Goal: Task Accomplishment & Management: Use online tool/utility

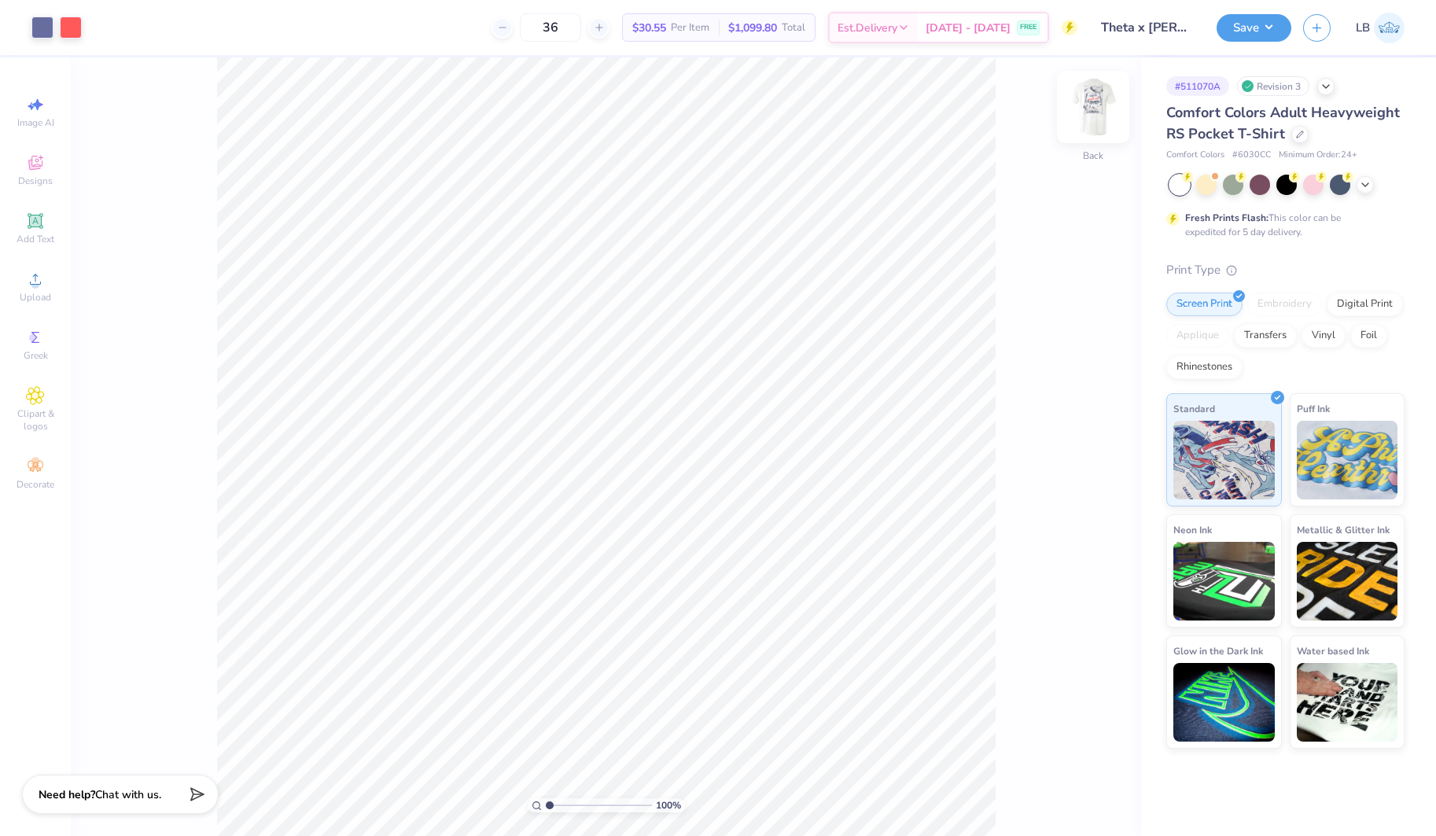
click at [1096, 116] on img at bounding box center [1093, 107] width 63 height 63
click at [1363, 182] on polyline at bounding box center [1365, 183] width 6 height 3
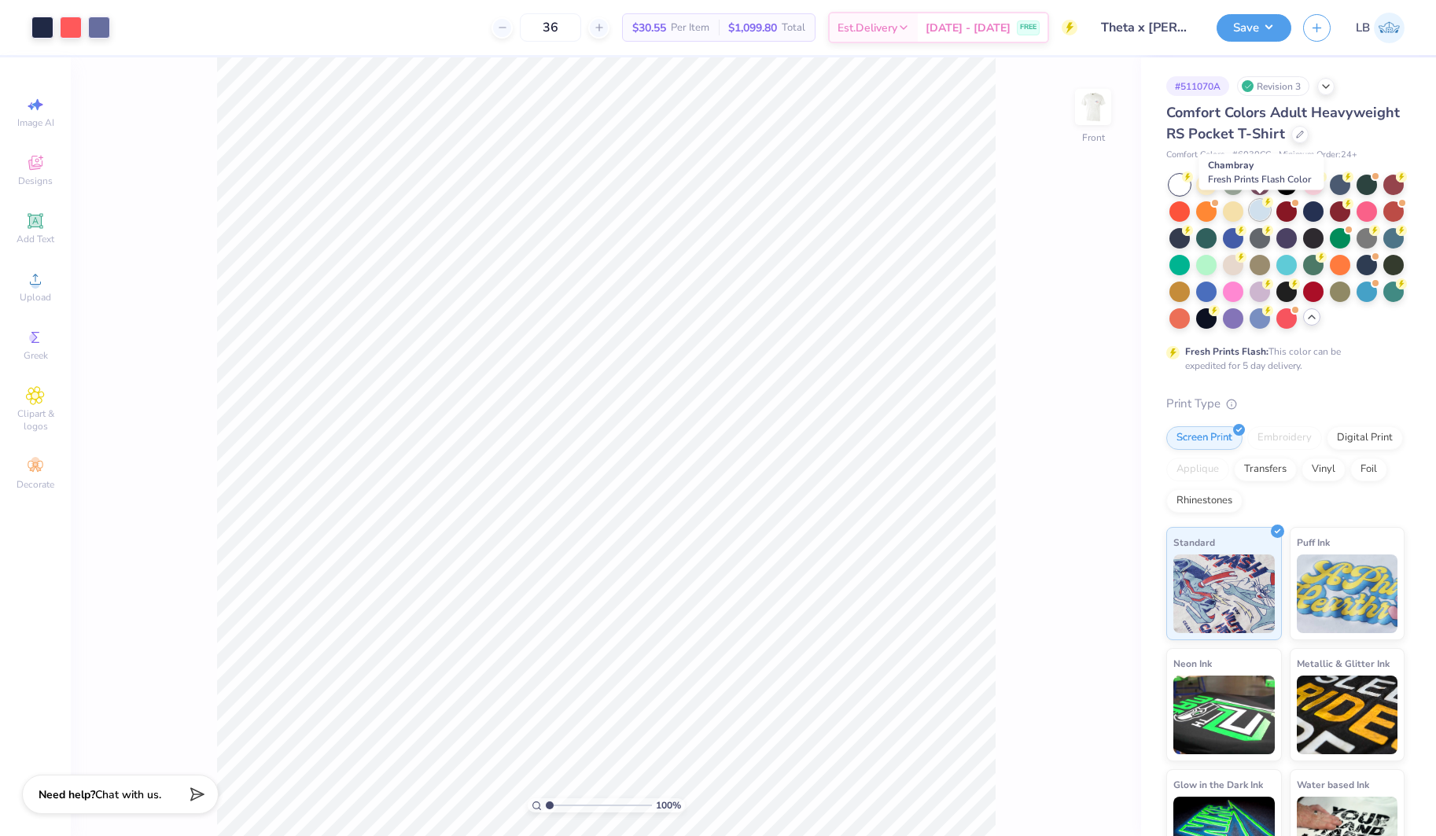
click at [1262, 211] on div at bounding box center [1260, 210] width 20 height 20
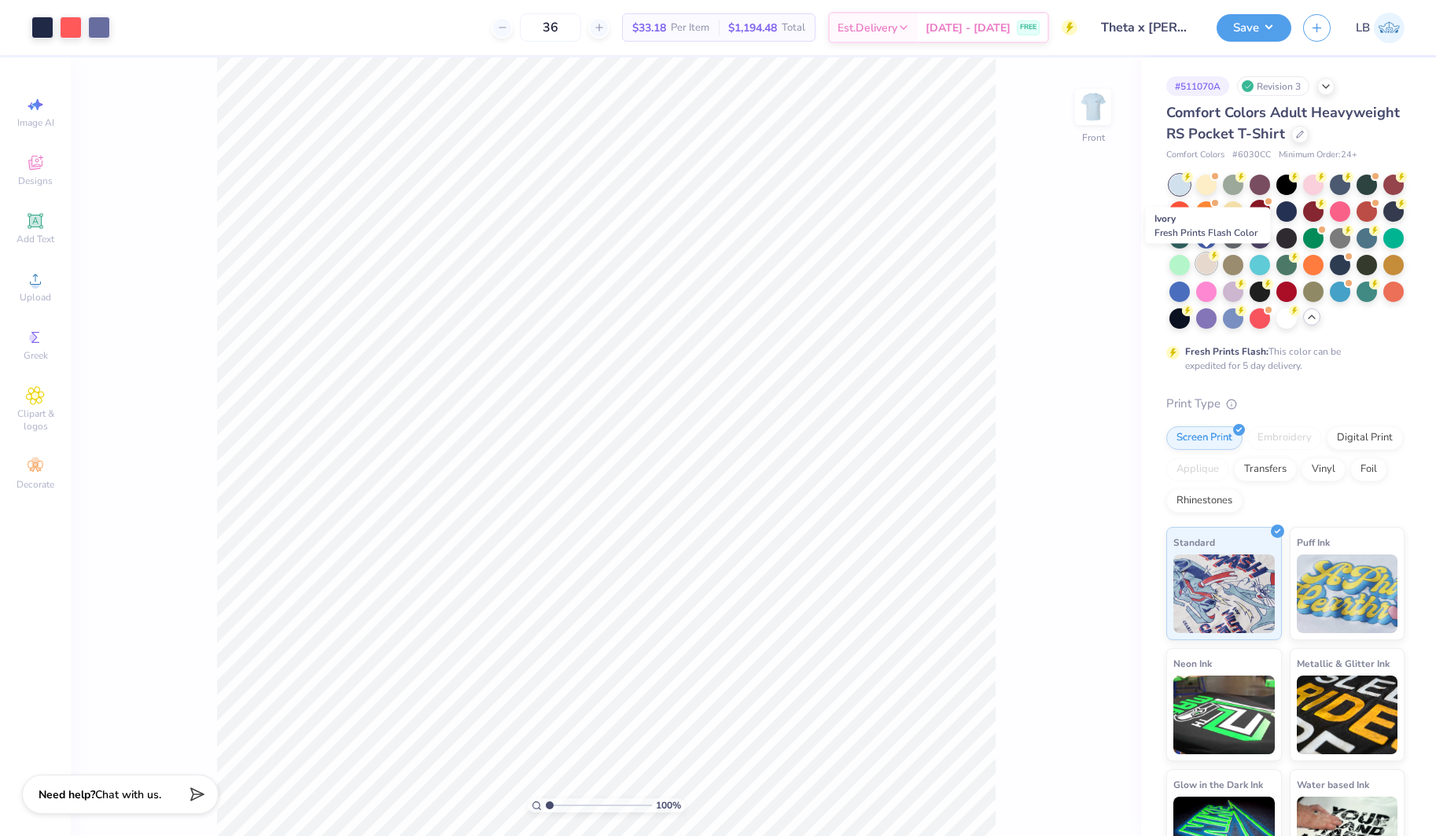
click at [1211, 261] on div at bounding box center [1206, 263] width 20 height 20
click at [1370, 242] on div at bounding box center [1367, 237] width 20 height 20
click at [1309, 184] on div at bounding box center [1313, 183] width 20 height 20
drag, startPoint x: 1207, startPoint y: 210, endPoint x: 1219, endPoint y: 175, distance: 37.6
click at [1207, 210] on div at bounding box center [1206, 211] width 20 height 20
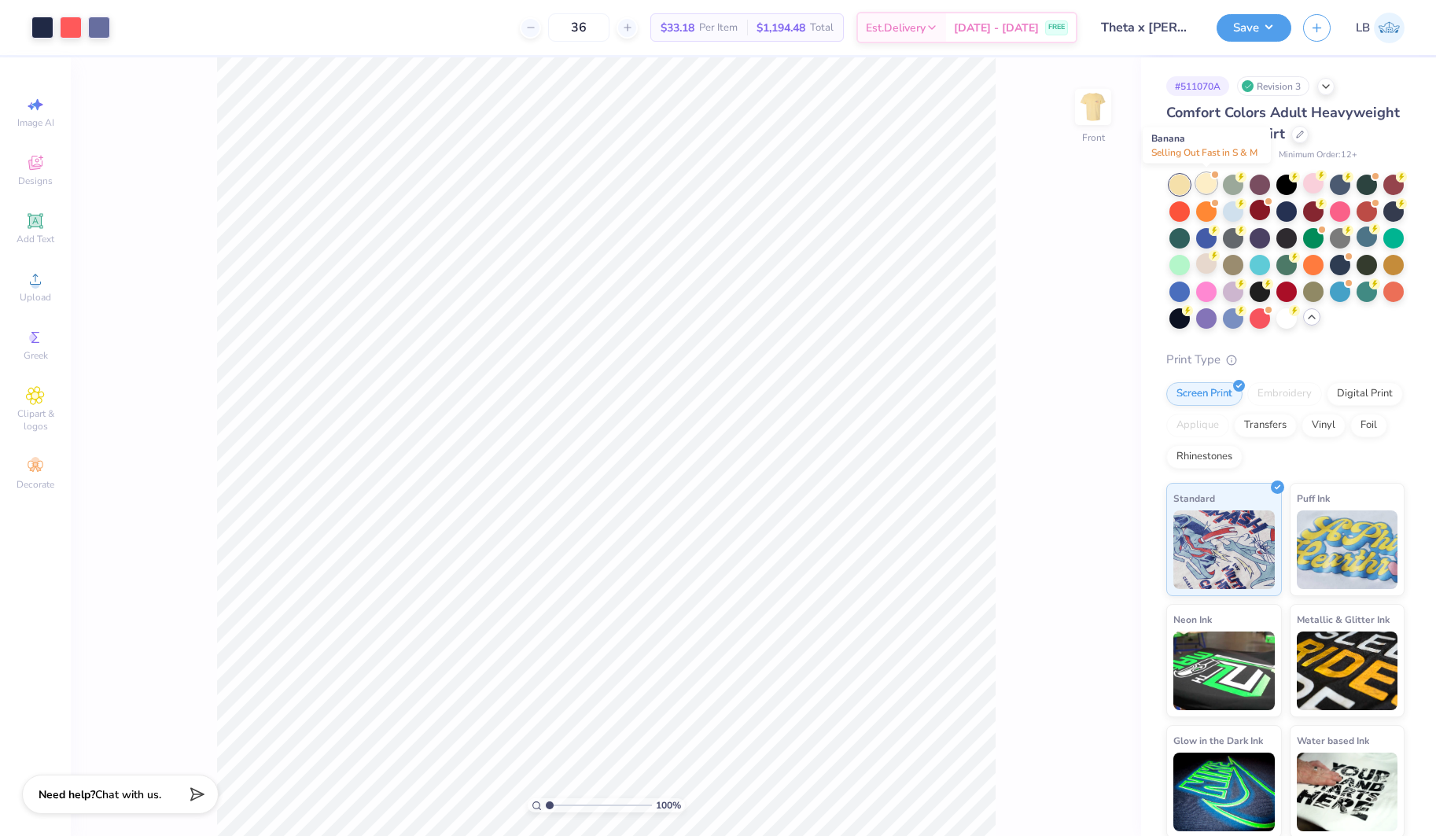
click at [1203, 182] on div at bounding box center [1206, 183] width 20 height 20
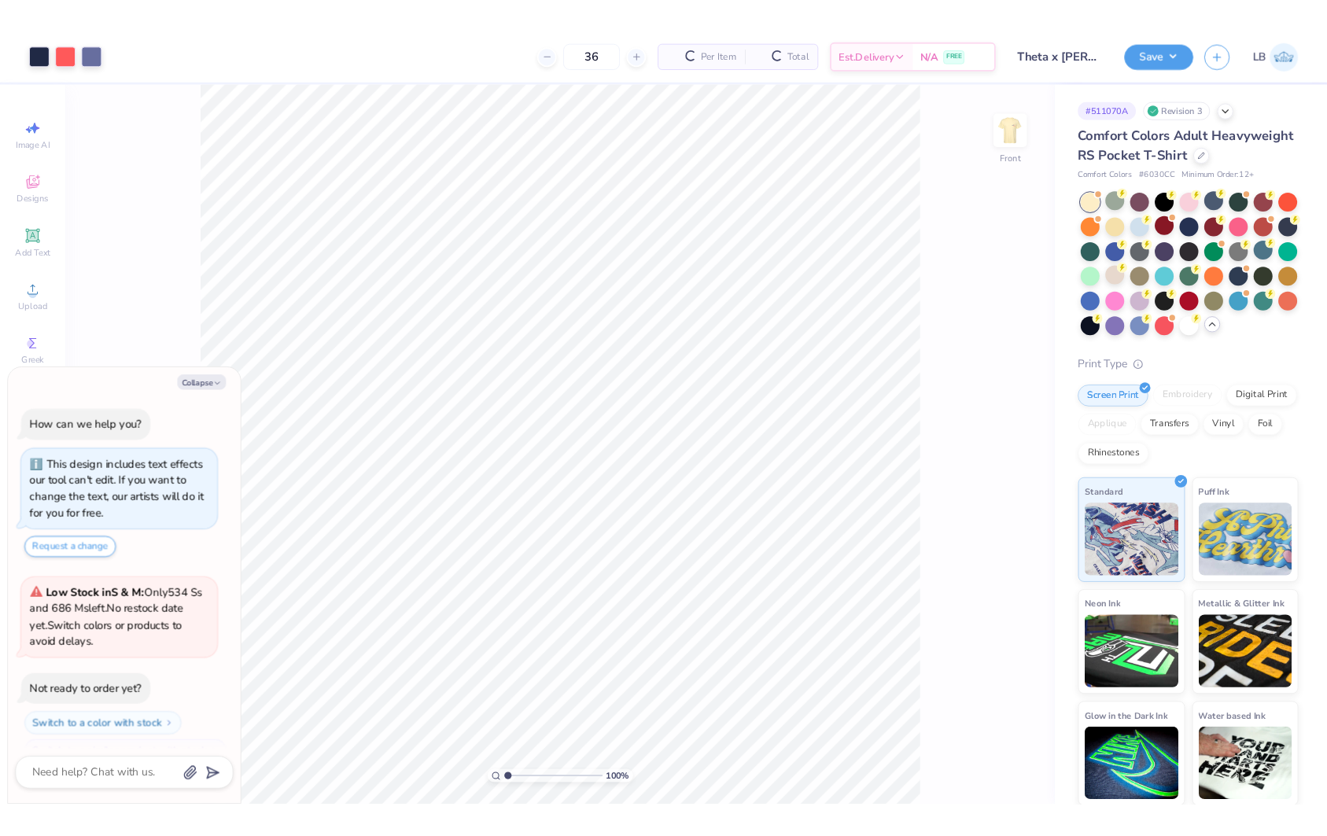
scroll to position [249, 0]
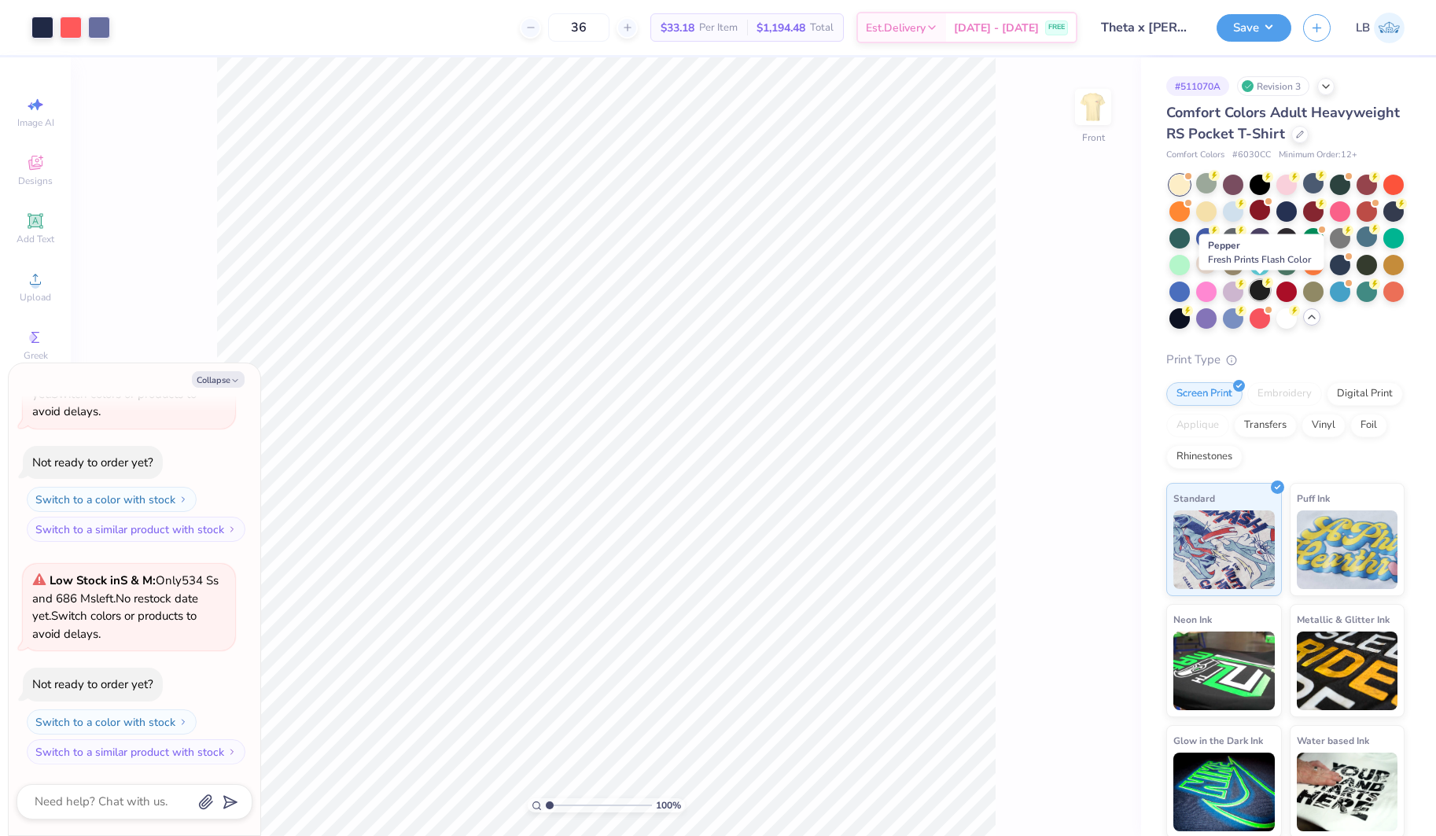
click at [1258, 289] on div at bounding box center [1260, 290] width 20 height 20
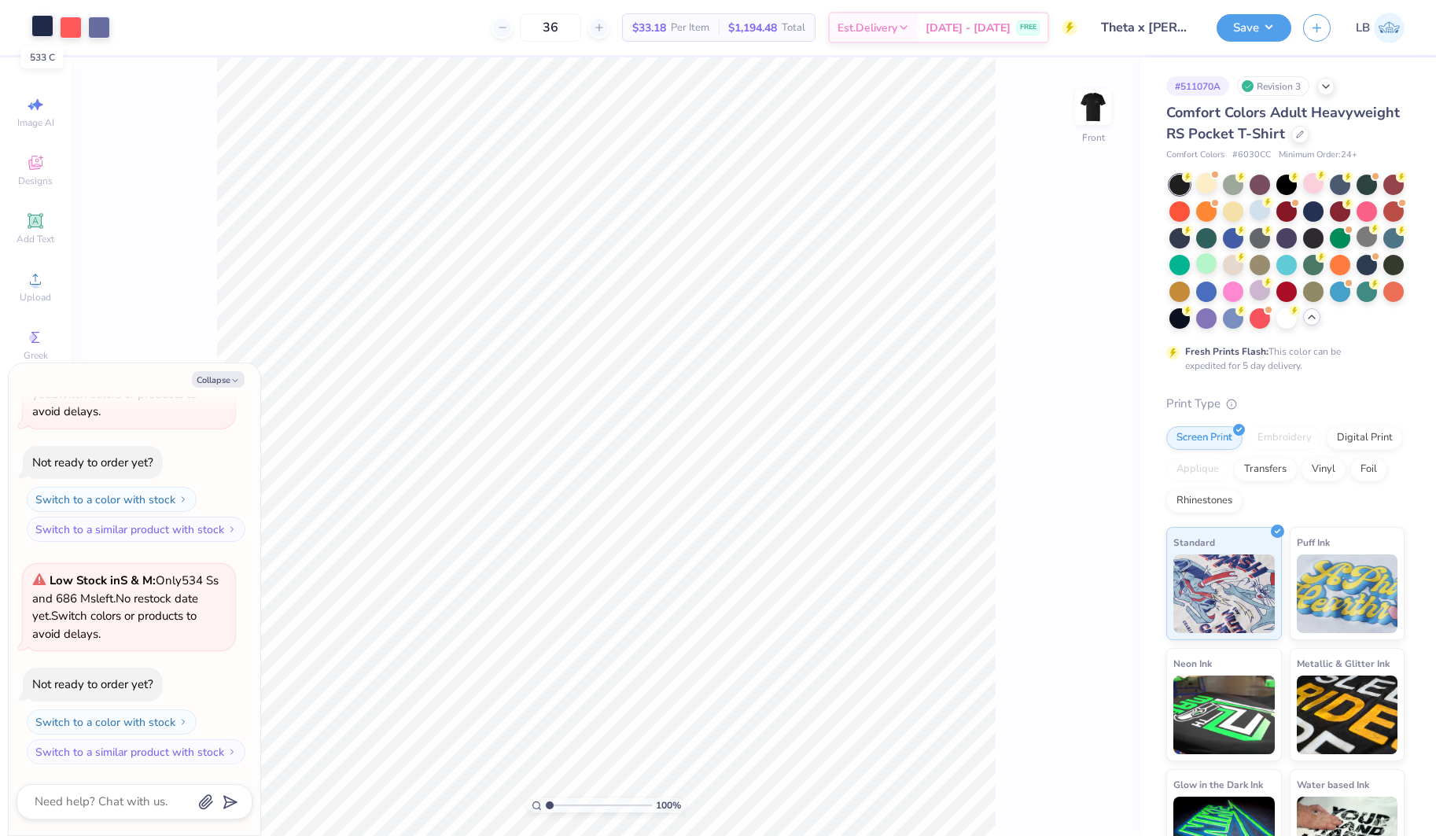
click at [35, 26] on div at bounding box center [42, 26] width 22 height 22
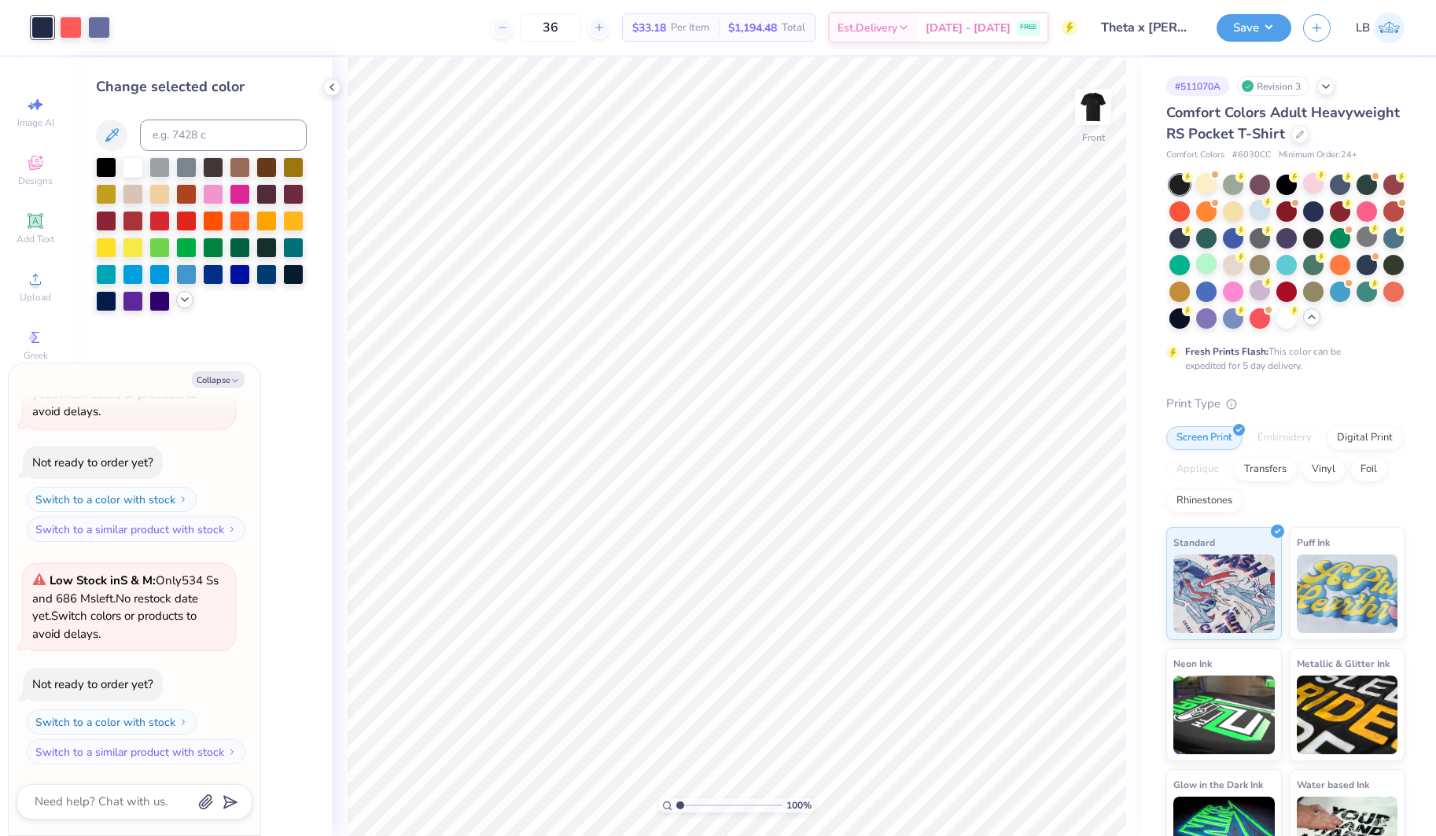
click at [184, 300] on polyline at bounding box center [185, 299] width 6 height 3
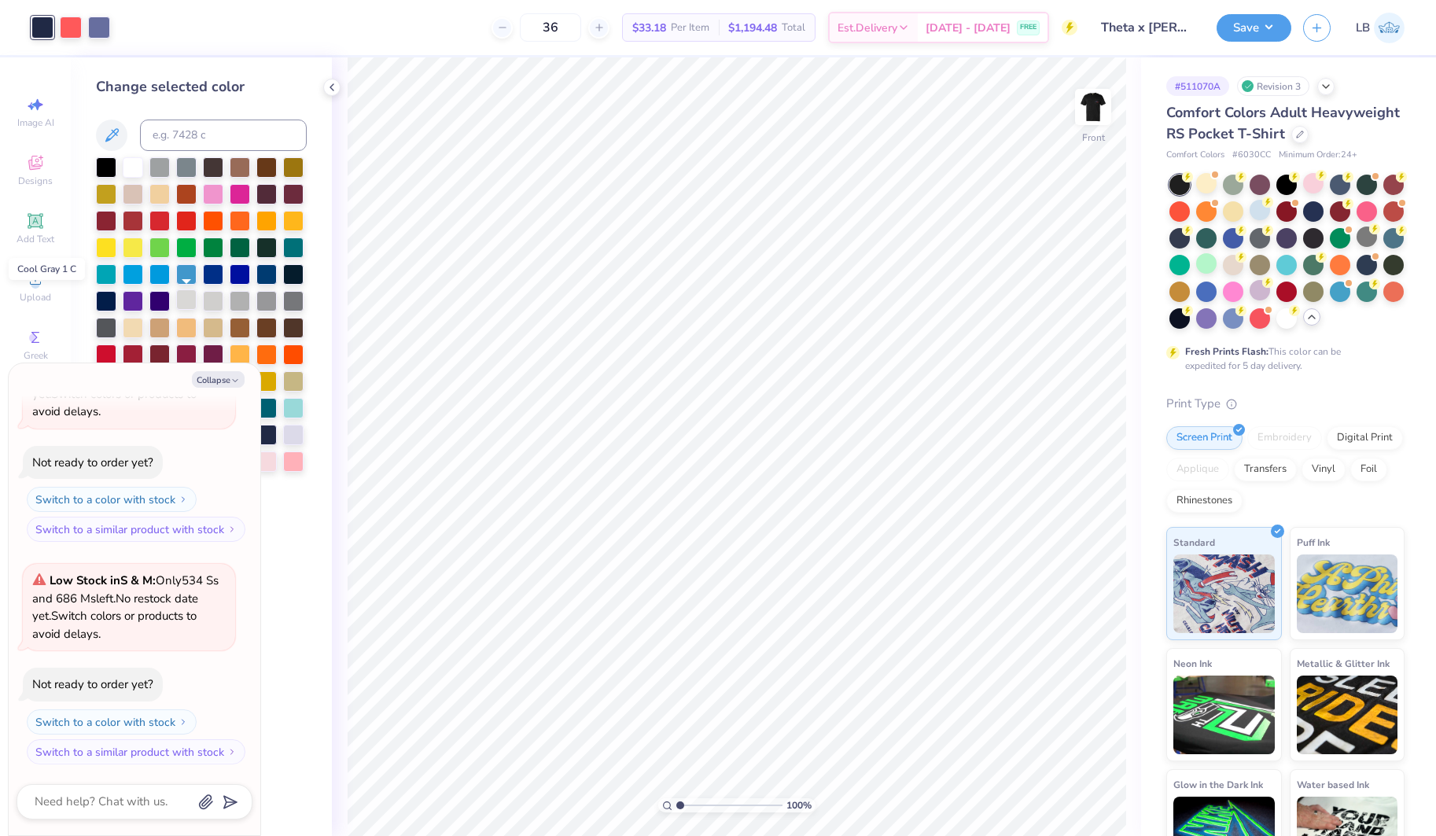
click at [185, 295] on div at bounding box center [186, 299] width 20 height 20
click at [214, 302] on div at bounding box center [213, 299] width 20 height 20
click at [241, 302] on div at bounding box center [240, 299] width 20 height 20
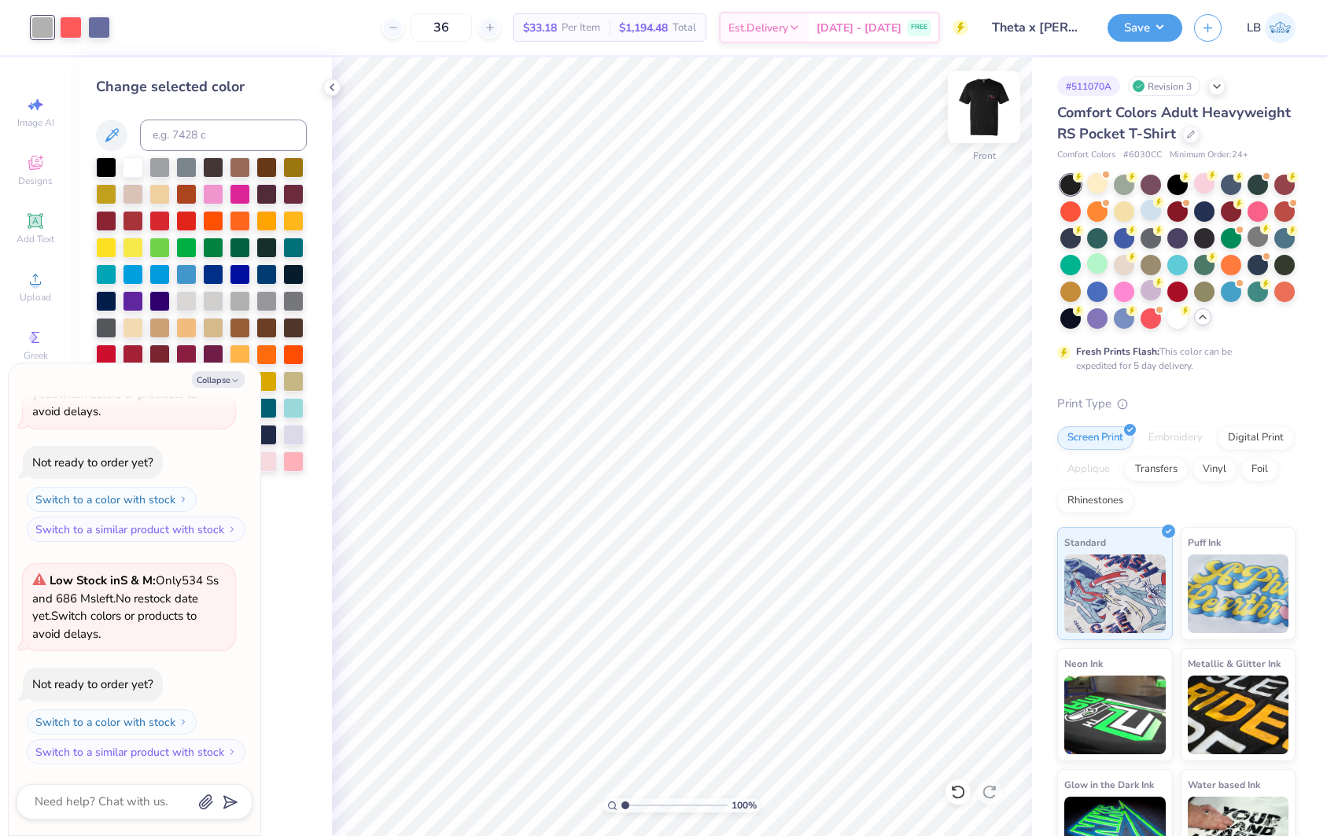
click at [993, 105] on img at bounding box center [984, 107] width 63 height 63
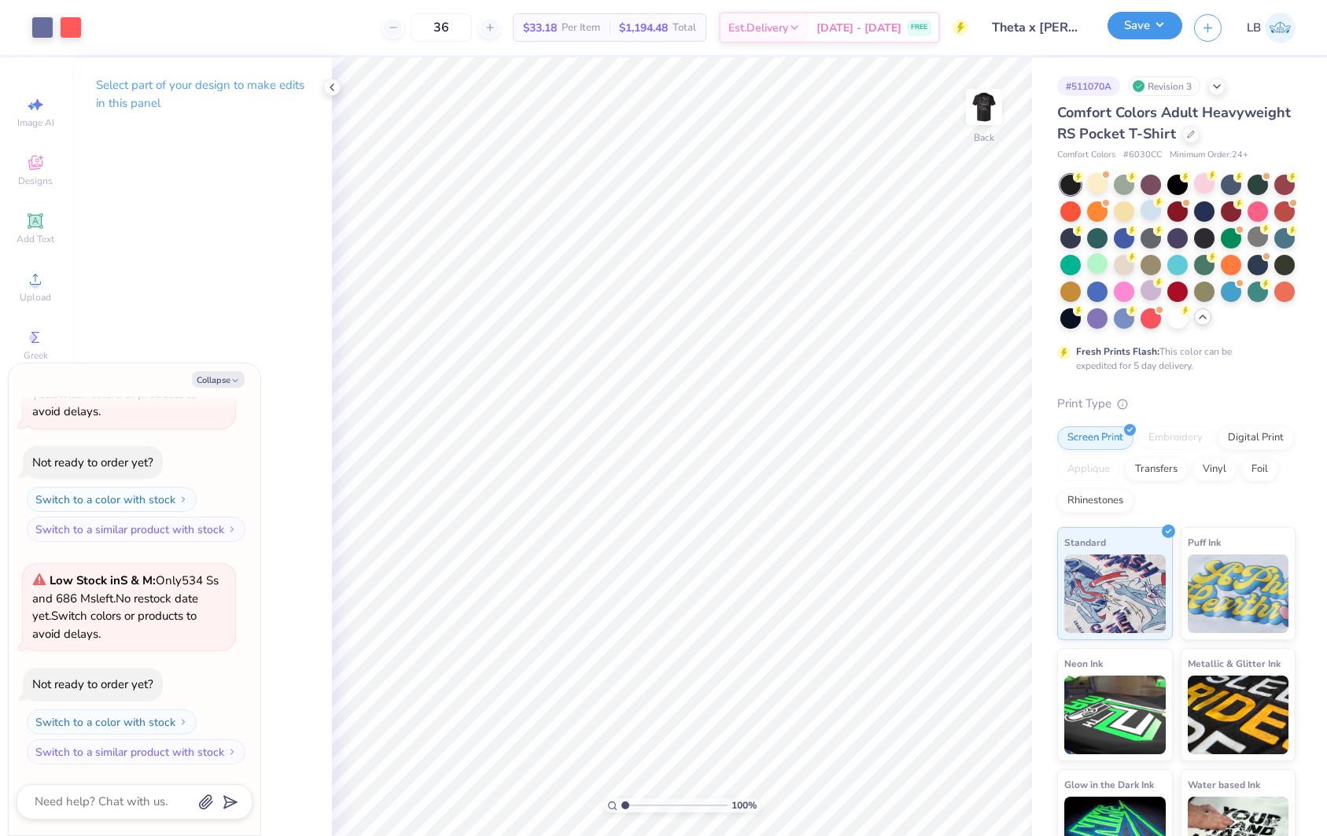
click at [1141, 22] on button "Save" at bounding box center [1144, 26] width 75 height 28
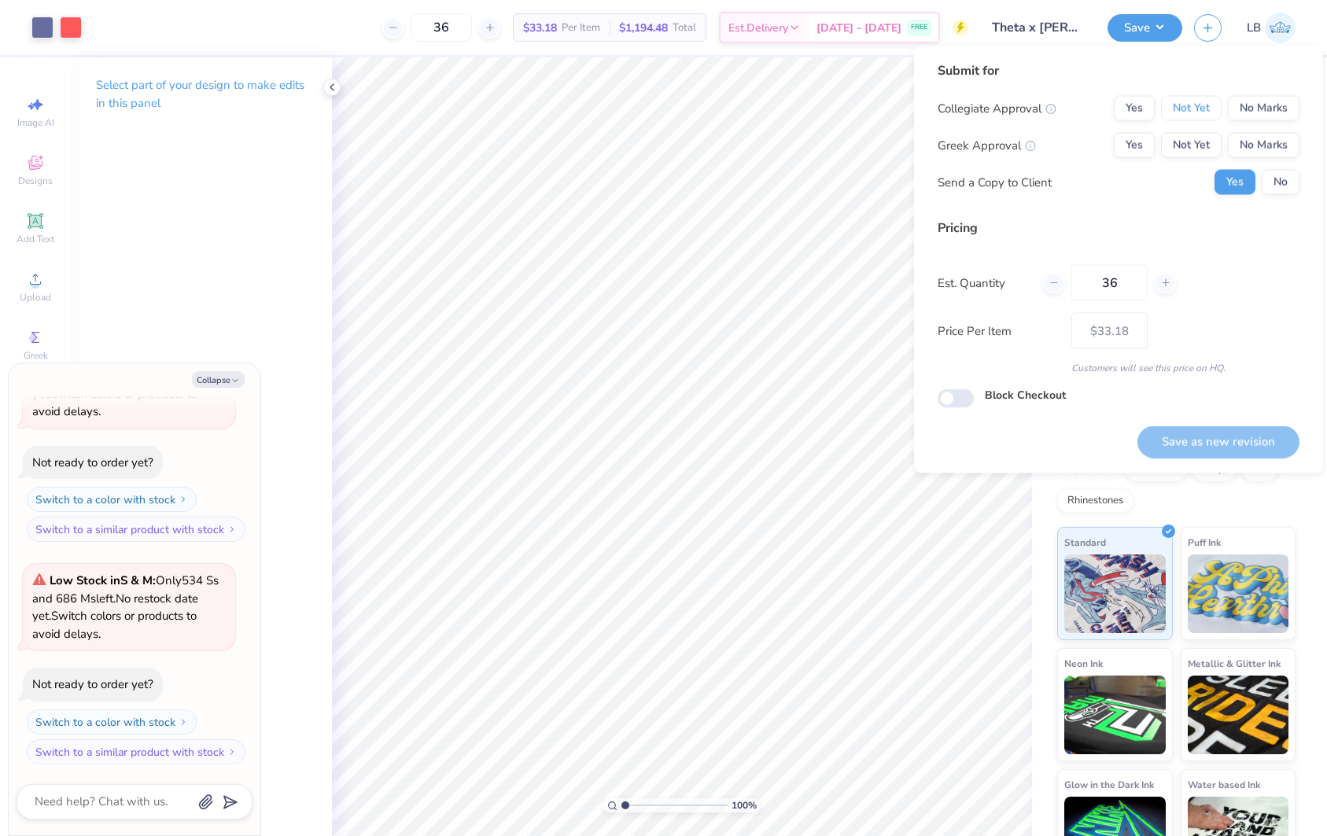
drag, startPoint x: 1209, startPoint y: 114, endPoint x: 1209, endPoint y: 128, distance: 14.2
click at [1209, 114] on button "Not Yet" at bounding box center [1191, 108] width 61 height 25
click at [1210, 140] on button "Not Yet" at bounding box center [1191, 145] width 61 height 25
click at [1288, 190] on button "No" at bounding box center [1281, 182] width 38 height 25
type textarea "x"
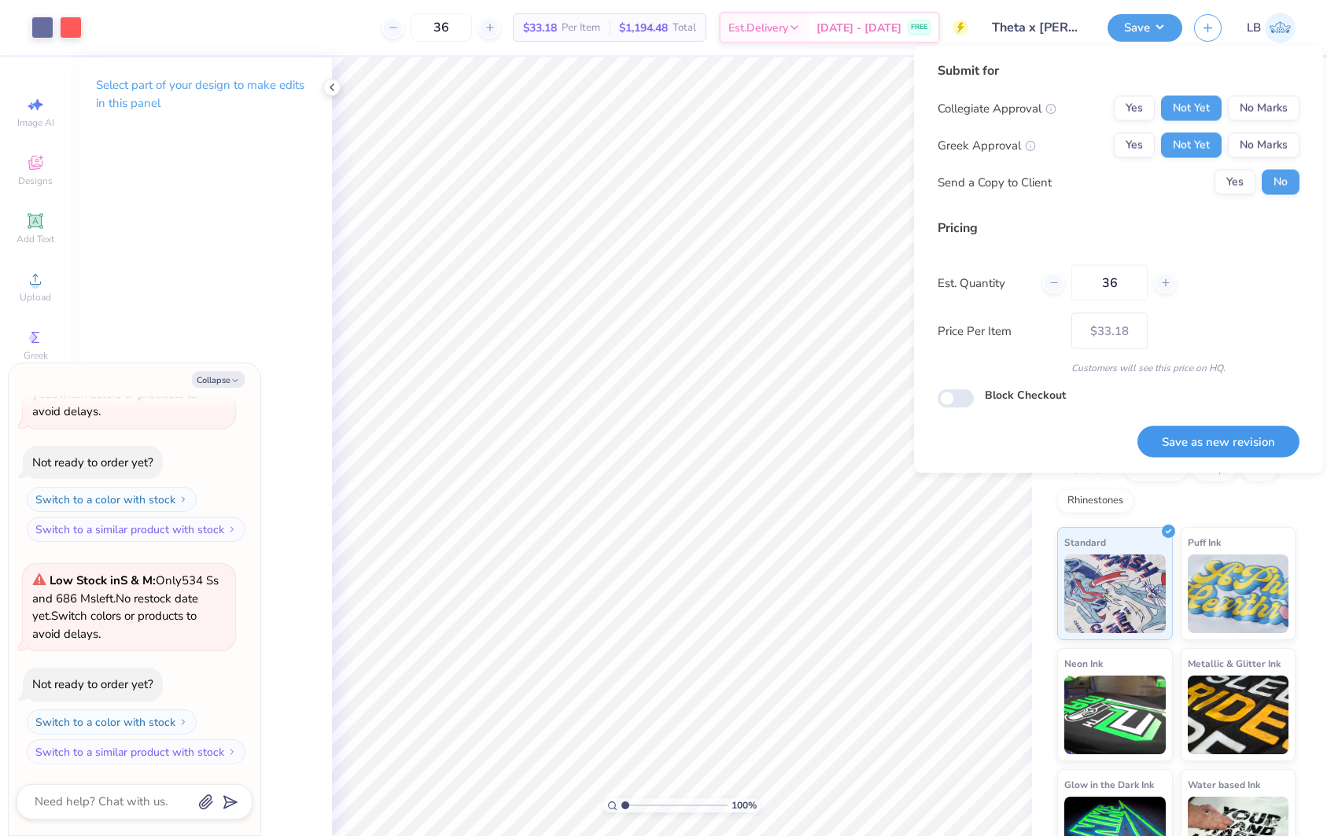
click at [1203, 437] on button "Save as new revision" at bounding box center [1218, 442] width 162 height 32
type input "$33.18"
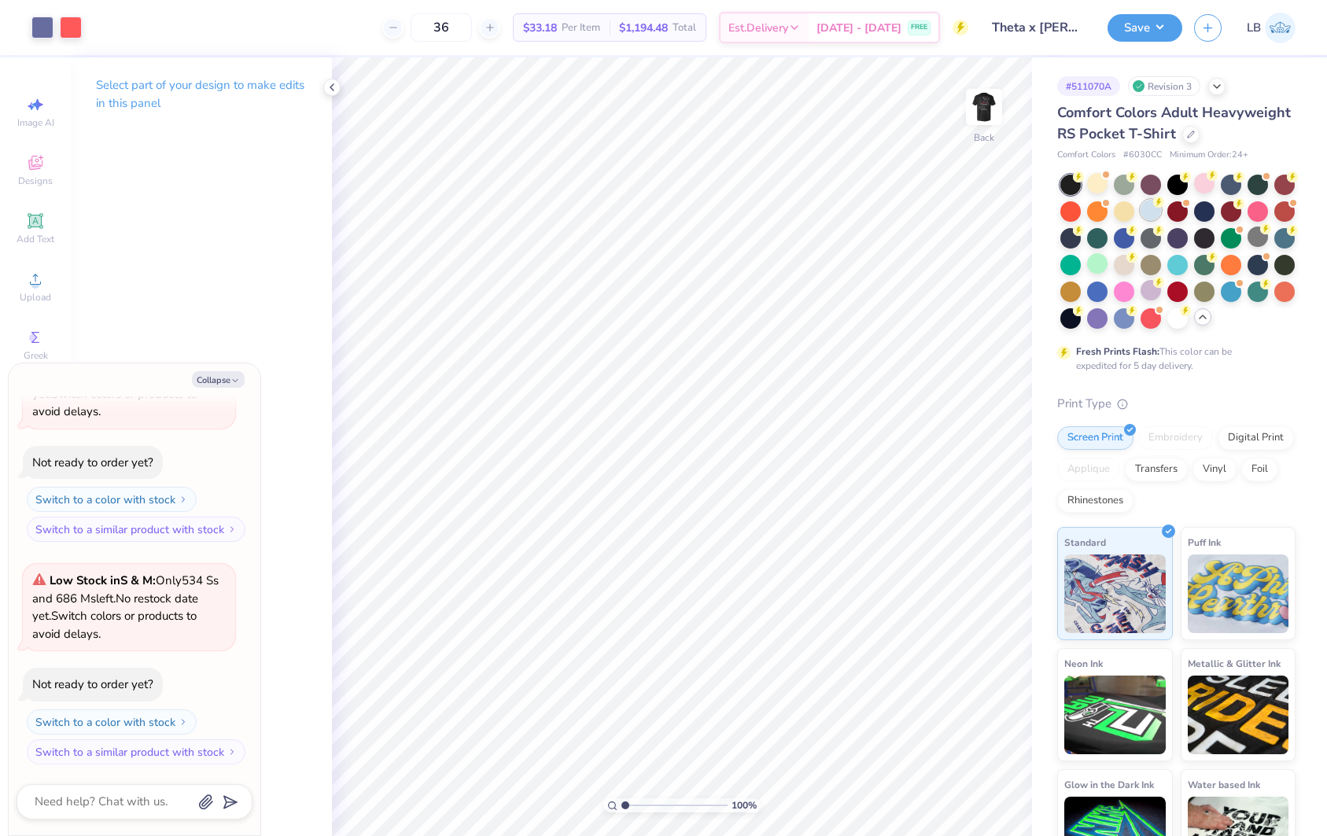
click at [1152, 211] on div at bounding box center [1151, 210] width 20 height 20
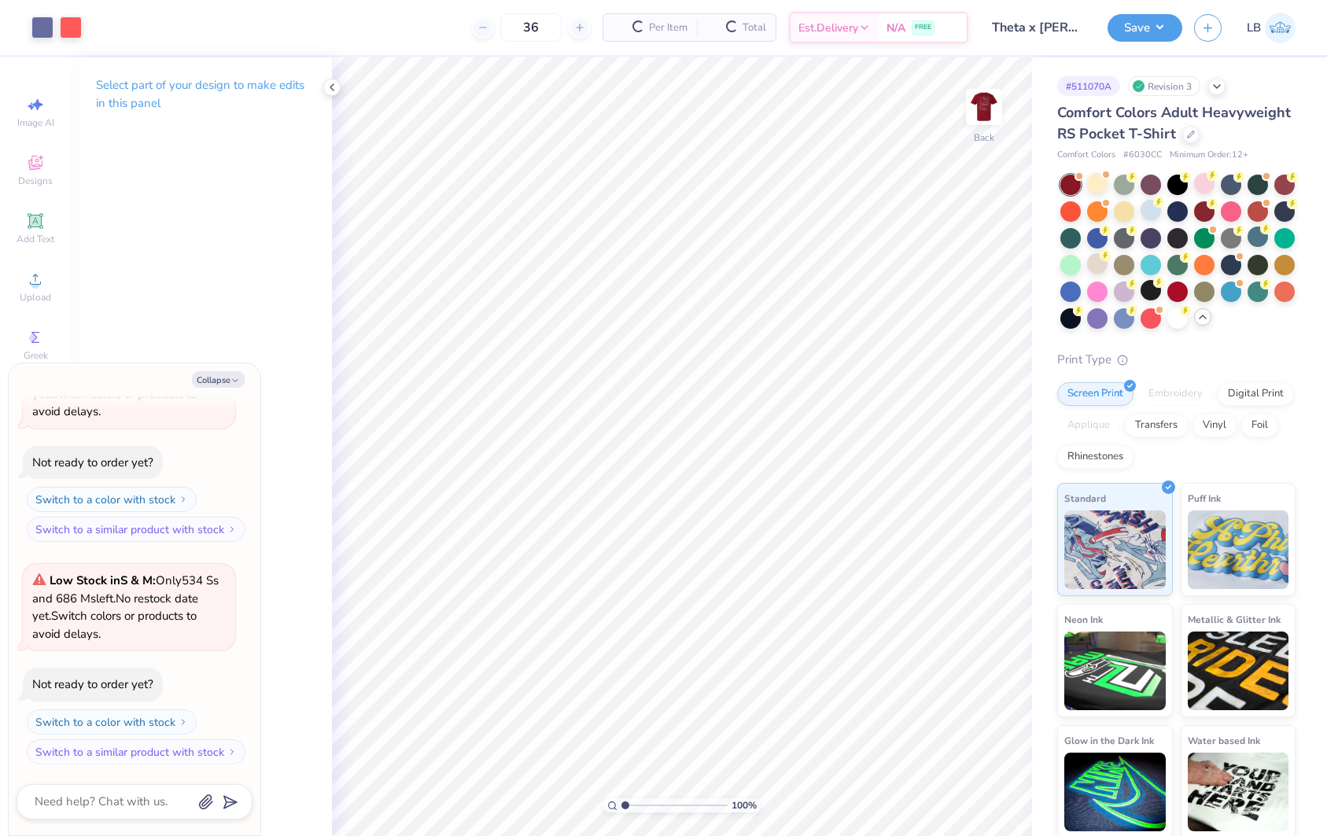
click at [985, 103] on img at bounding box center [983, 106] width 31 height 31
click at [1153, 210] on div at bounding box center [1151, 210] width 20 height 20
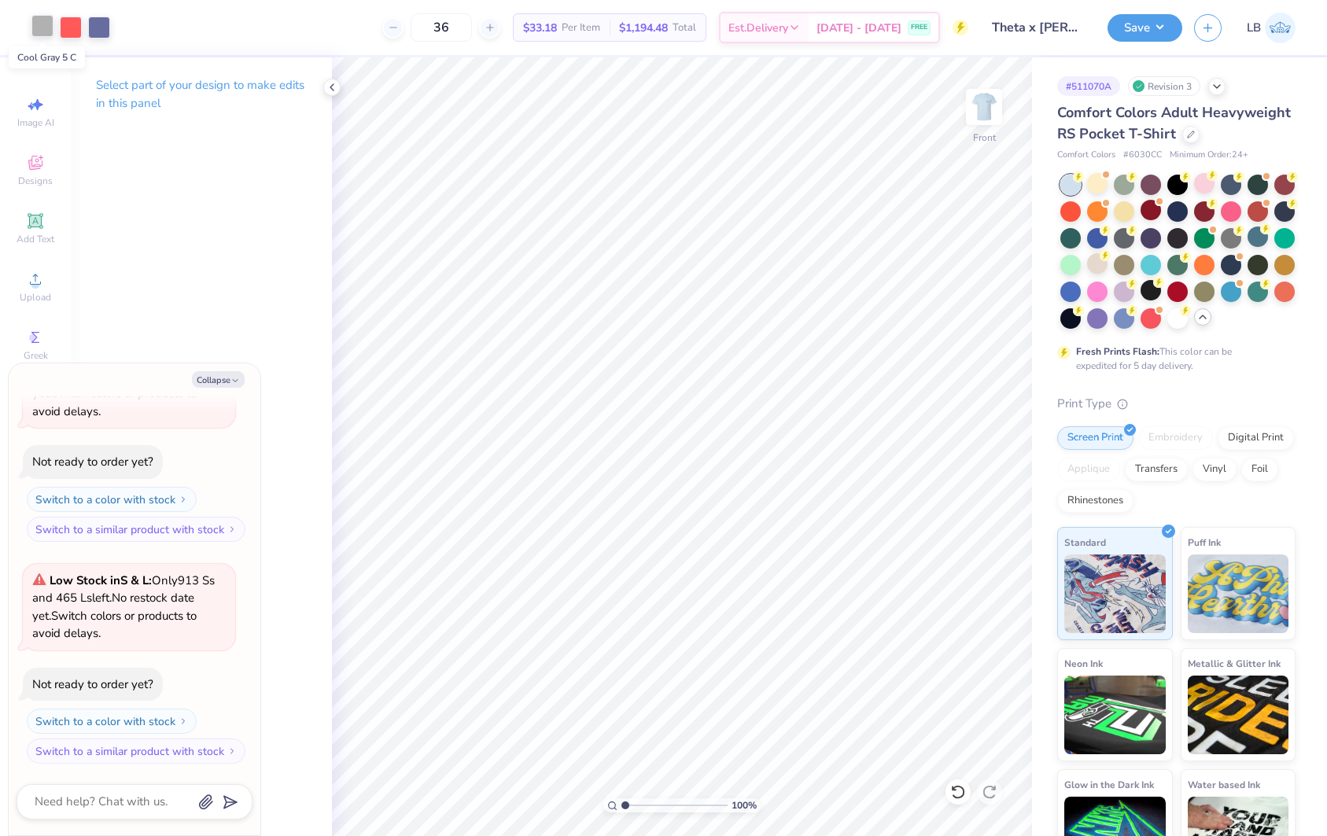
click at [39, 20] on div at bounding box center [42, 26] width 22 height 22
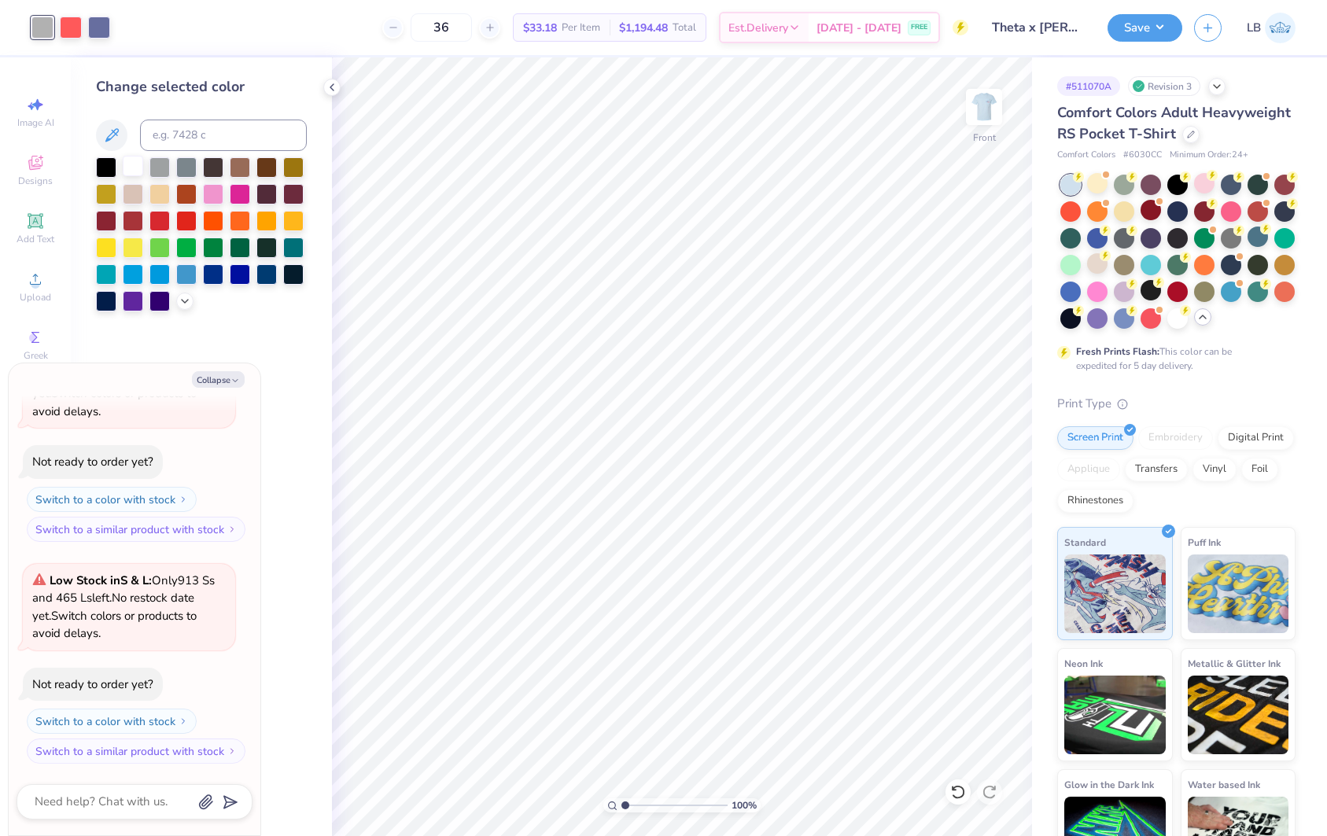
click at [123, 171] on div at bounding box center [133, 166] width 20 height 20
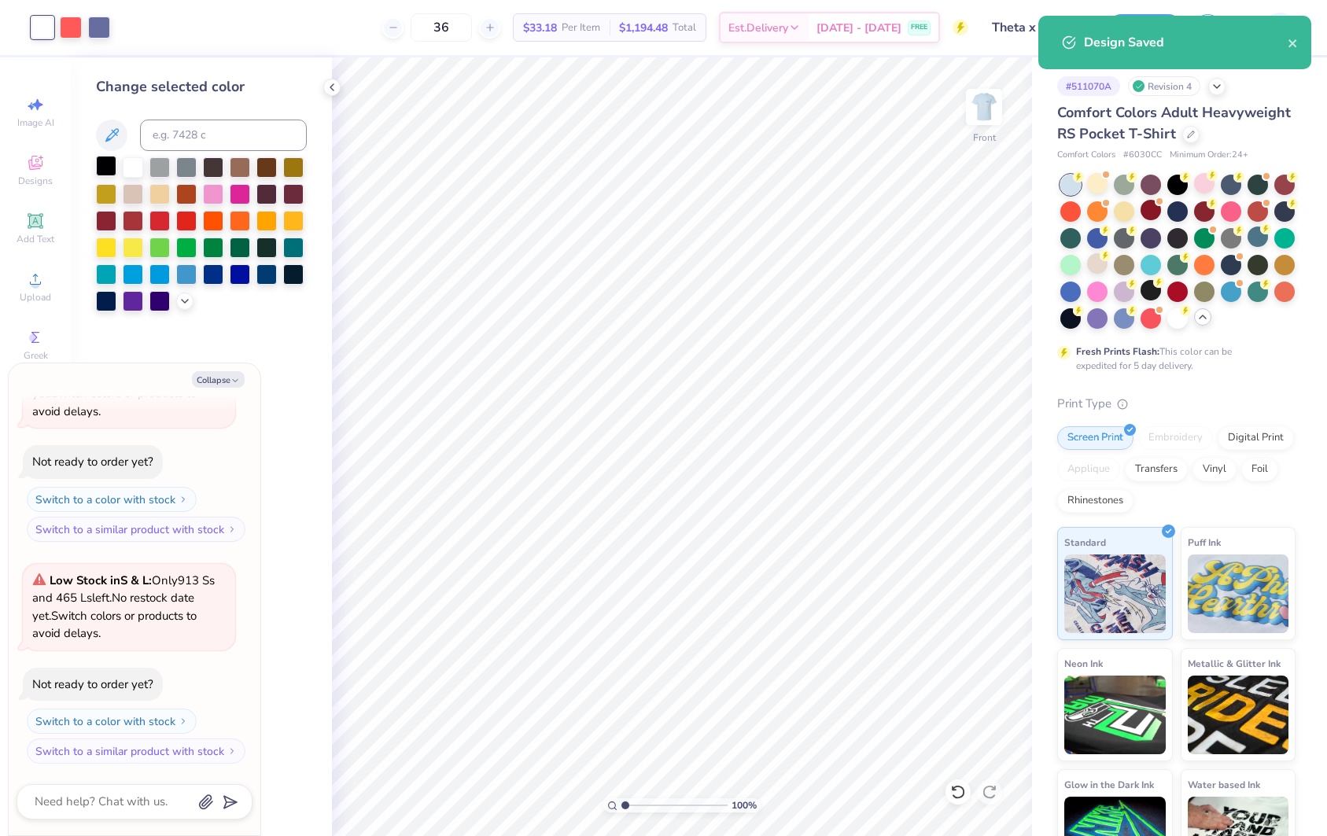
click at [109, 169] on div at bounding box center [106, 166] width 20 height 20
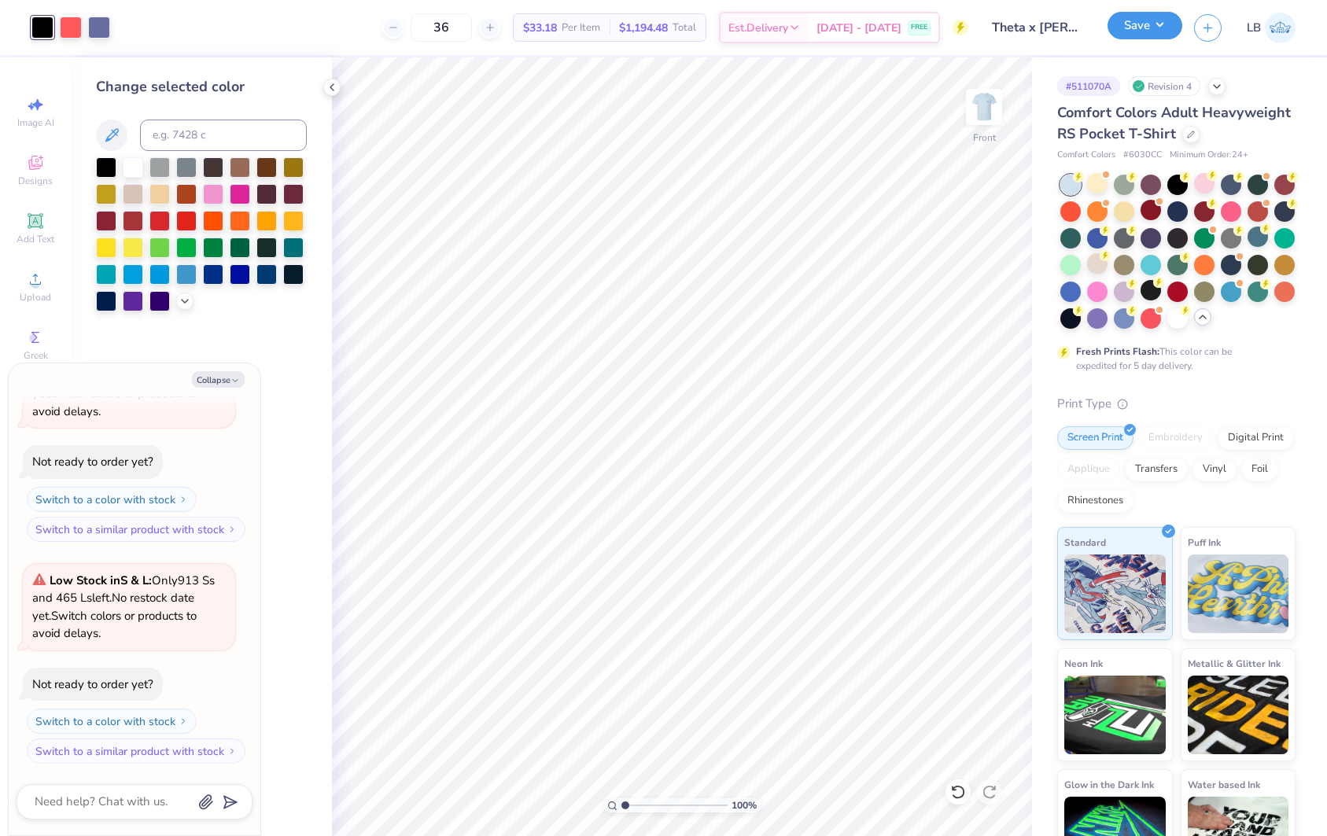
click at [1126, 28] on button "Save" at bounding box center [1144, 26] width 75 height 28
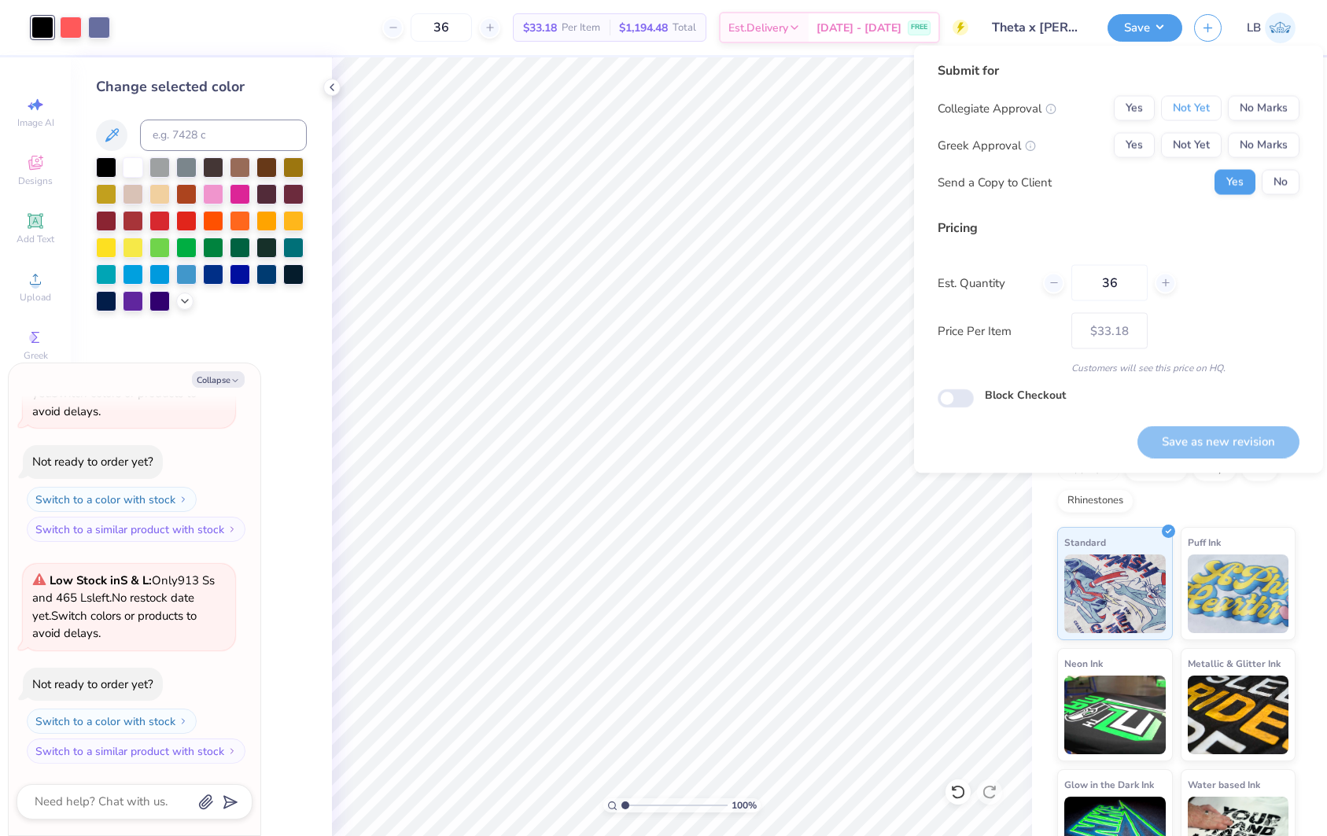
drag, startPoint x: 1192, startPoint y: 109, endPoint x: 1194, endPoint y: 129, distance: 19.8
click at [1192, 109] on button "Not Yet" at bounding box center [1191, 108] width 61 height 25
click at [1194, 134] on button "Not Yet" at bounding box center [1191, 145] width 61 height 25
click at [1266, 182] on button "No" at bounding box center [1281, 182] width 38 height 25
type textarea "x"
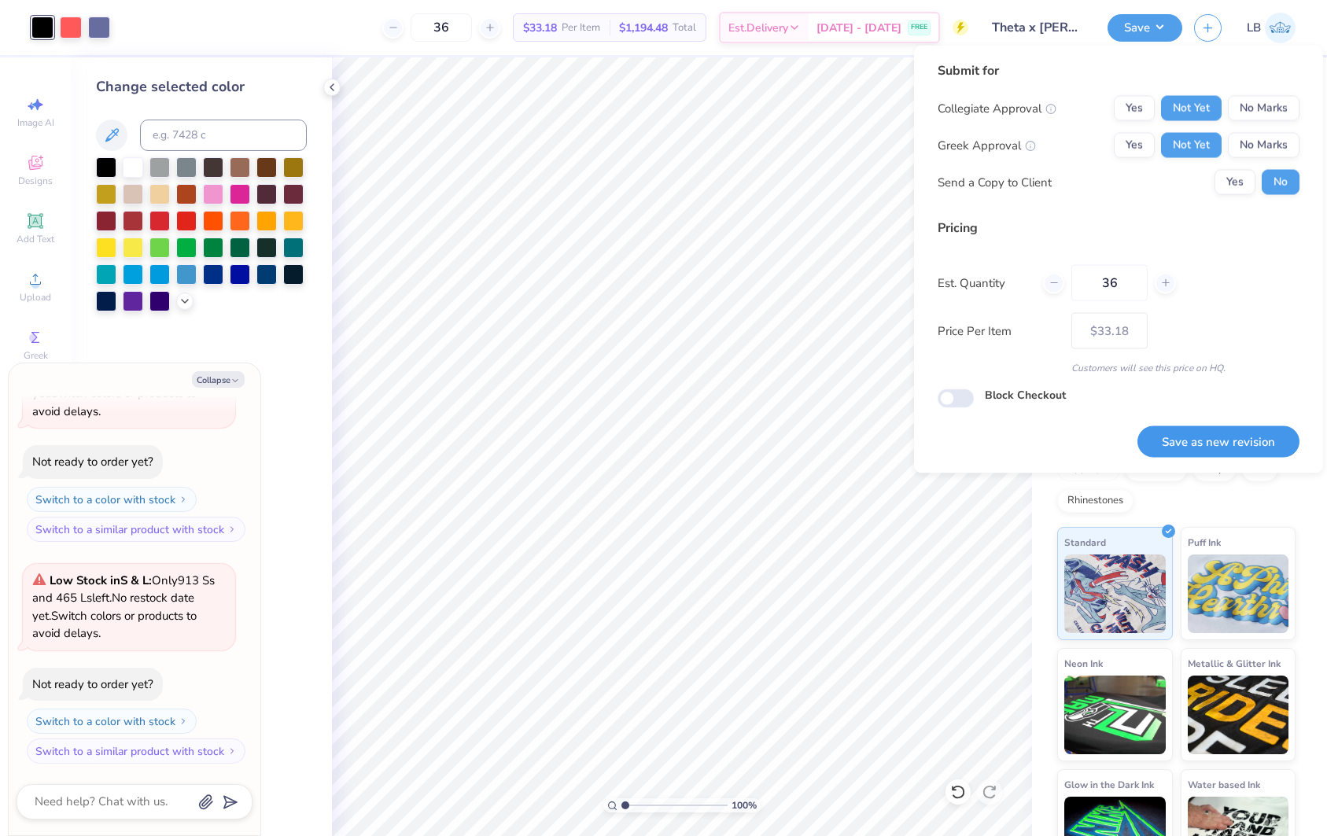
click at [1223, 433] on button "Save as new revision" at bounding box center [1218, 442] width 162 height 32
type input "$33.18"
type textarea "x"
